Goal: Information Seeking & Learning: Find specific fact

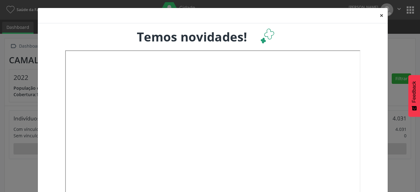
click at [377, 17] on button "×" at bounding box center [382, 15] width 12 height 15
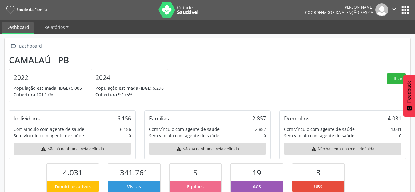
scroll to position [102, 135]
click at [403, 11] on button "apps" at bounding box center [405, 10] width 11 height 11
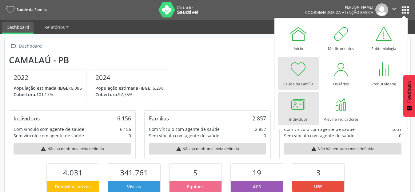
click at [302, 113] on div at bounding box center [298, 104] width 18 height 18
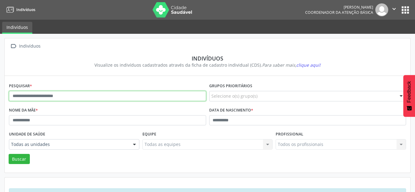
click at [41, 97] on input "text" at bounding box center [107, 96] width 197 height 10
paste input "**********"
type input "**********"
click at [9, 154] on button "Buscar" at bounding box center [19, 159] width 21 height 10
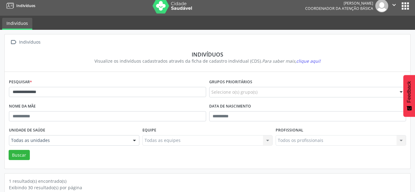
scroll to position [59, 0]
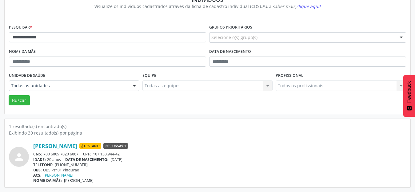
copy div "[PERSON_NAME]"
drag, startPoint x: 29, startPoint y: 144, endPoint x: 142, endPoint y: 187, distance: 121.1
click at [98, 147] on div "person [PERSON_NAME] [GEOGRAPHIC_DATA] Responsável CNS: 700 6069 7020 6067 CPF:…" at bounding box center [207, 163] width 397 height 41
